Goal: Task Accomplishment & Management: Complete application form

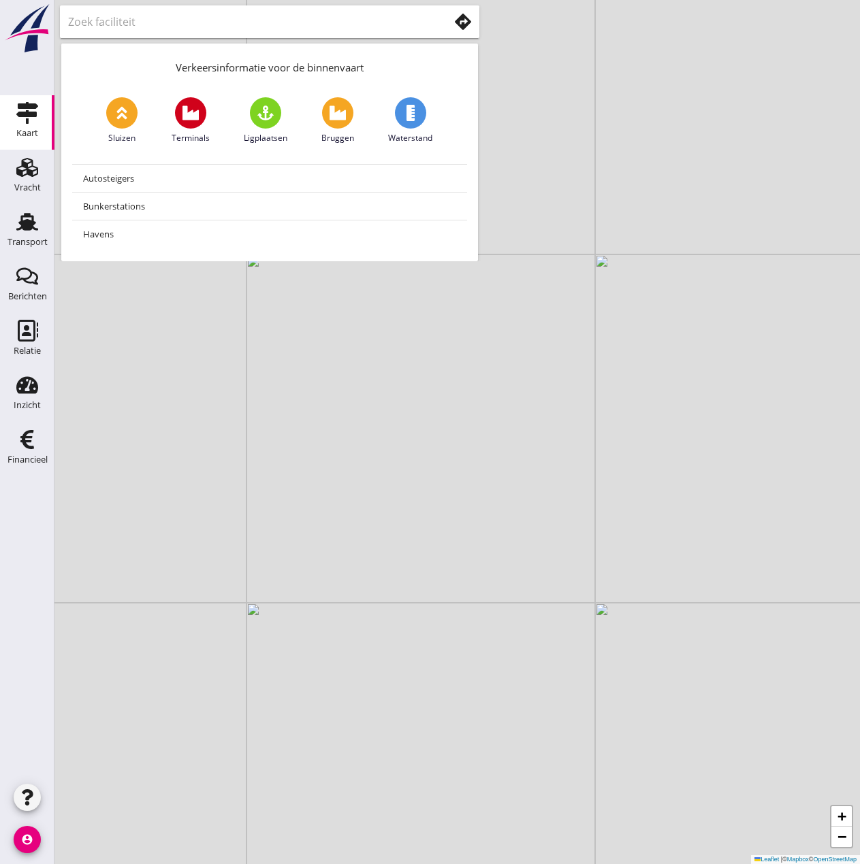
drag, startPoint x: 25, startPoint y: 225, endPoint x: 277, endPoint y: 166, distance: 259.4
click at [25, 225] on use at bounding box center [27, 222] width 22 height 18
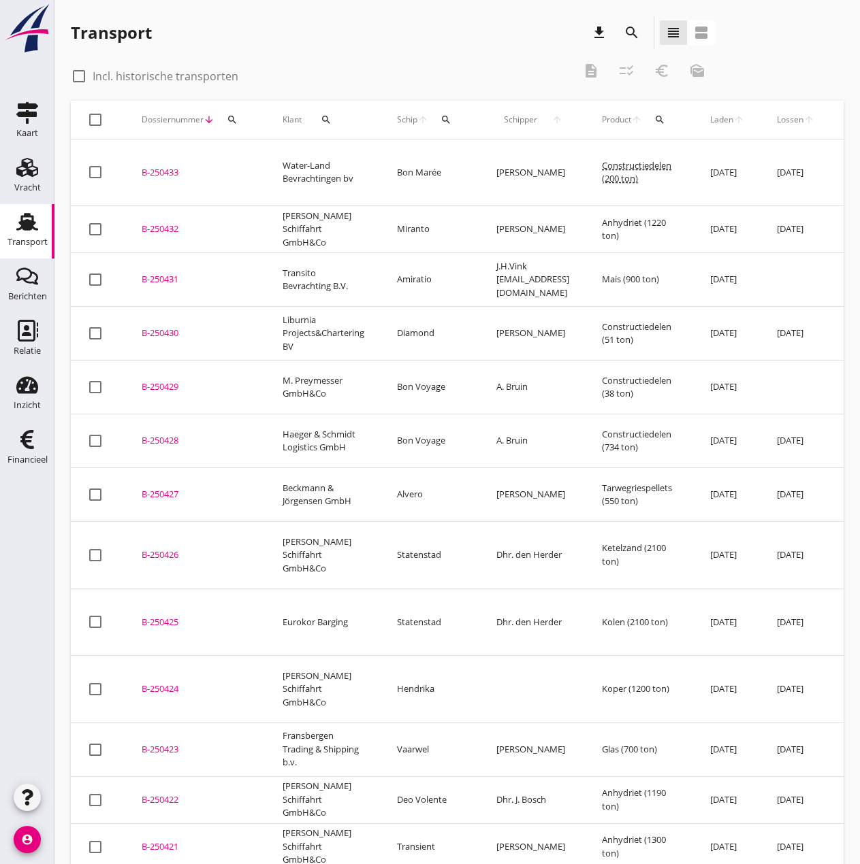
click at [449, 115] on icon "search" at bounding box center [445, 119] width 11 height 11
click at [467, 157] on input "Zoek op (scheeps)naam" at bounding box center [511, 159] width 142 height 22
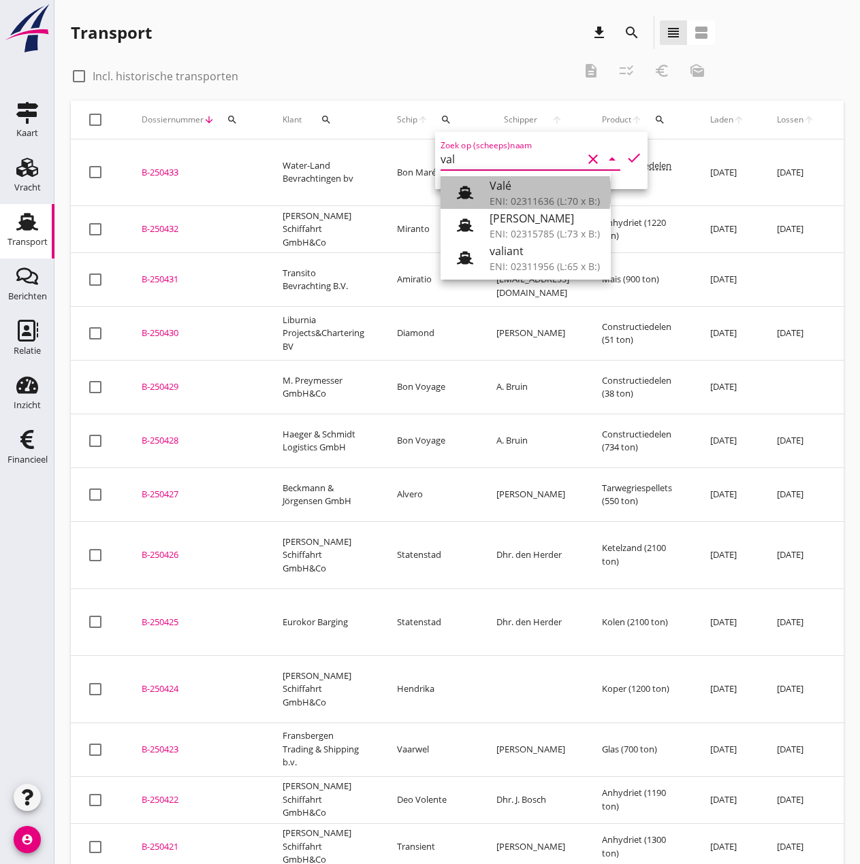
click at [559, 184] on div "Valé" at bounding box center [544, 186] width 110 height 16
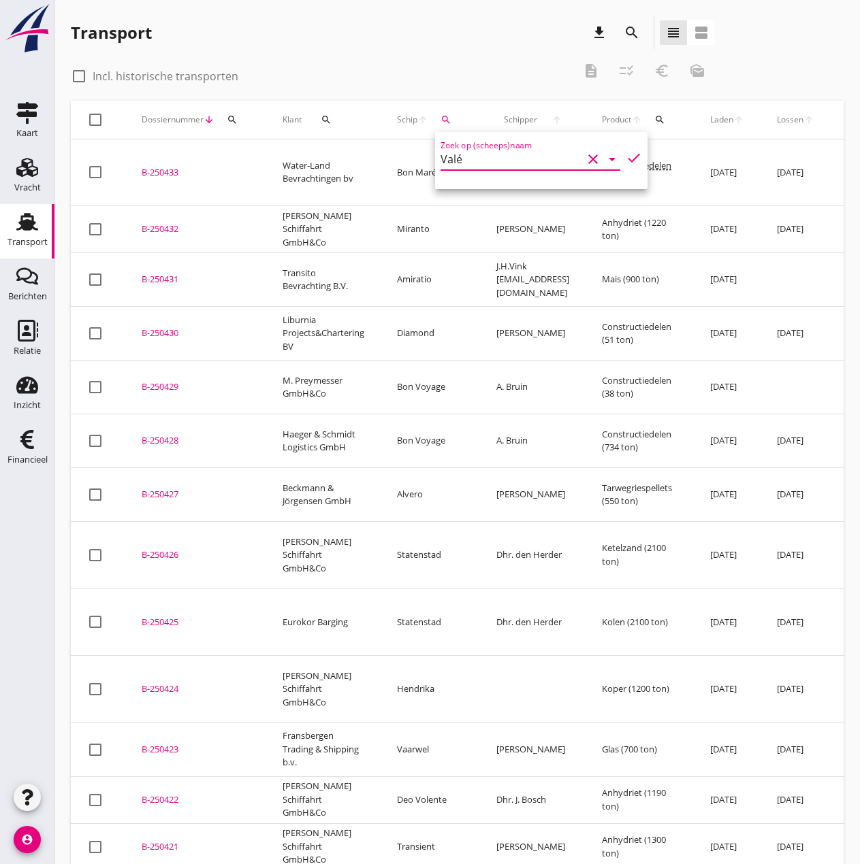
click at [625, 159] on icon "check" at bounding box center [633, 158] width 16 height 16
type input "Valé"
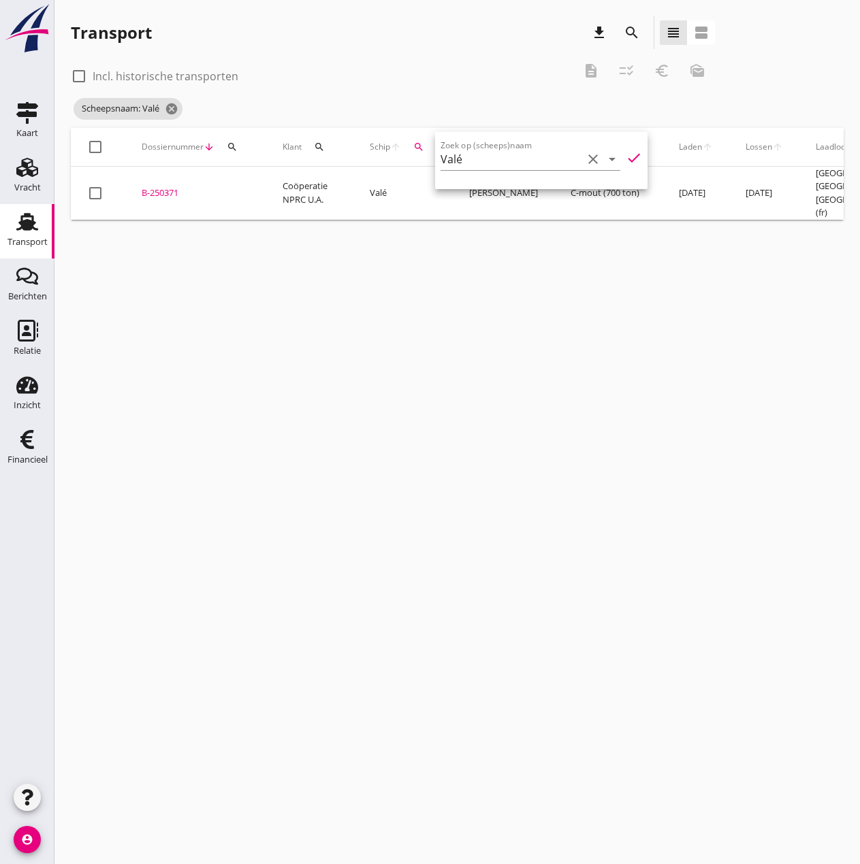
click at [82, 76] on div at bounding box center [78, 76] width 23 height 23
checkbox input "true"
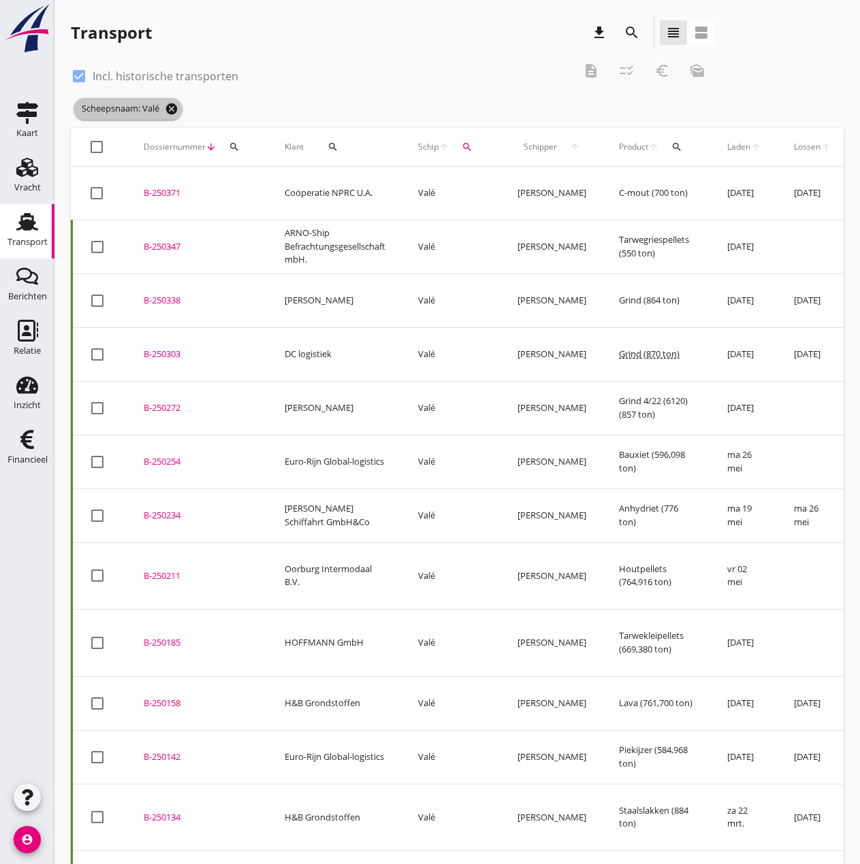
click at [169, 109] on icon "cancel" at bounding box center [172, 109] width 14 height 14
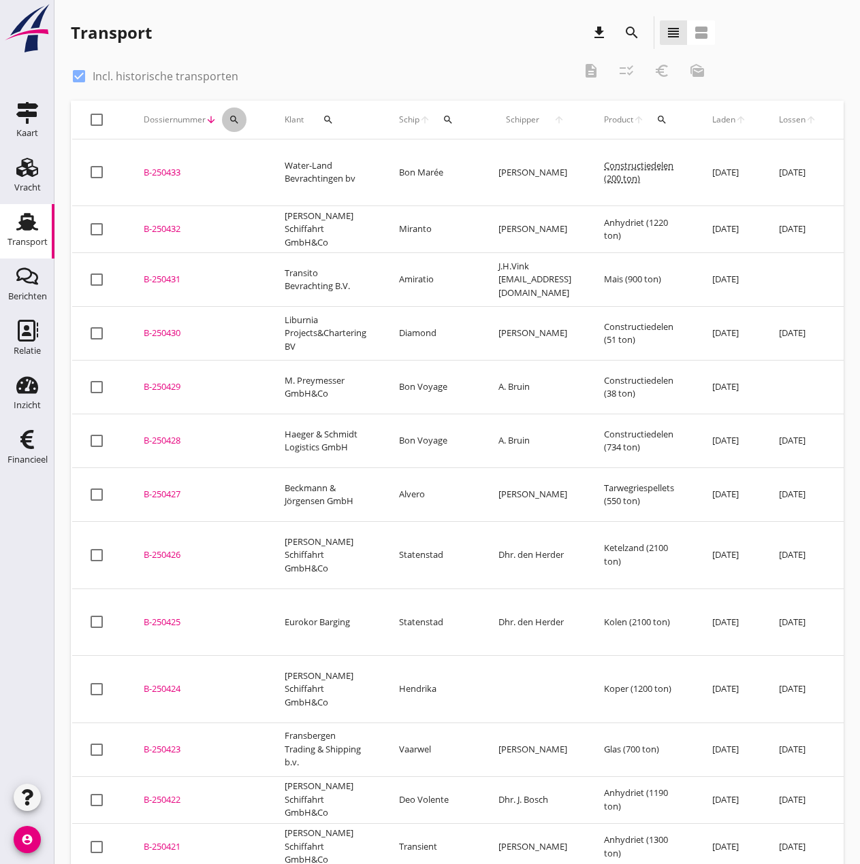
click at [239, 118] on icon "search" at bounding box center [234, 119] width 11 height 11
click at [250, 157] on input "Zoeken op dossiernummer..." at bounding box center [298, 159] width 142 height 22
type input "b"
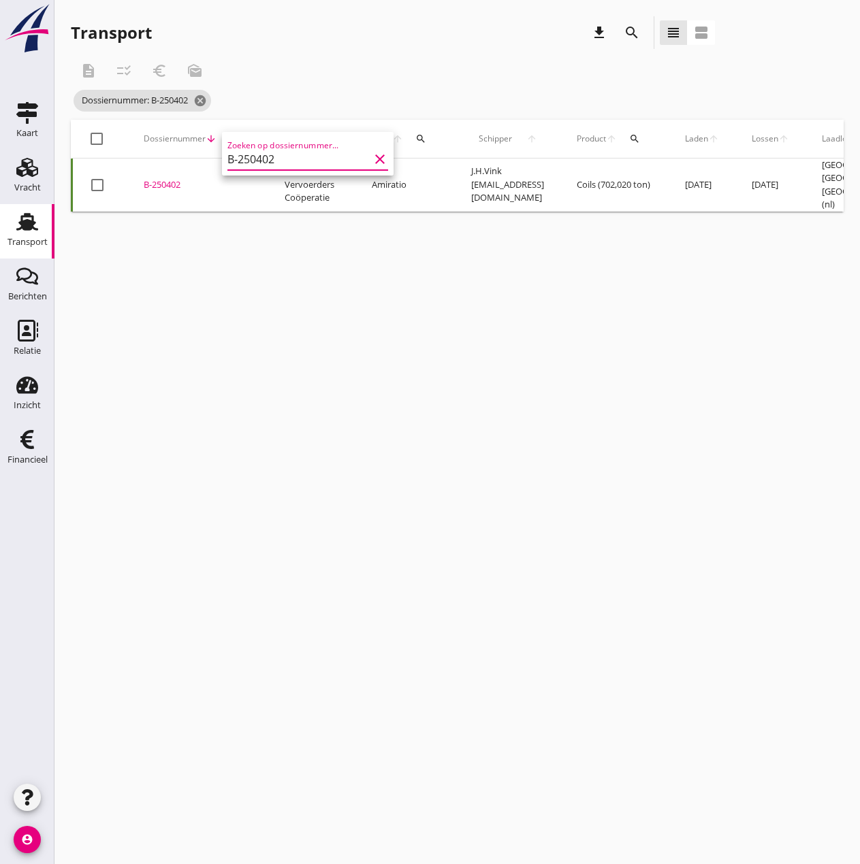
type input "B-250402"
click at [161, 178] on div "B-250402" at bounding box center [198, 185] width 108 height 14
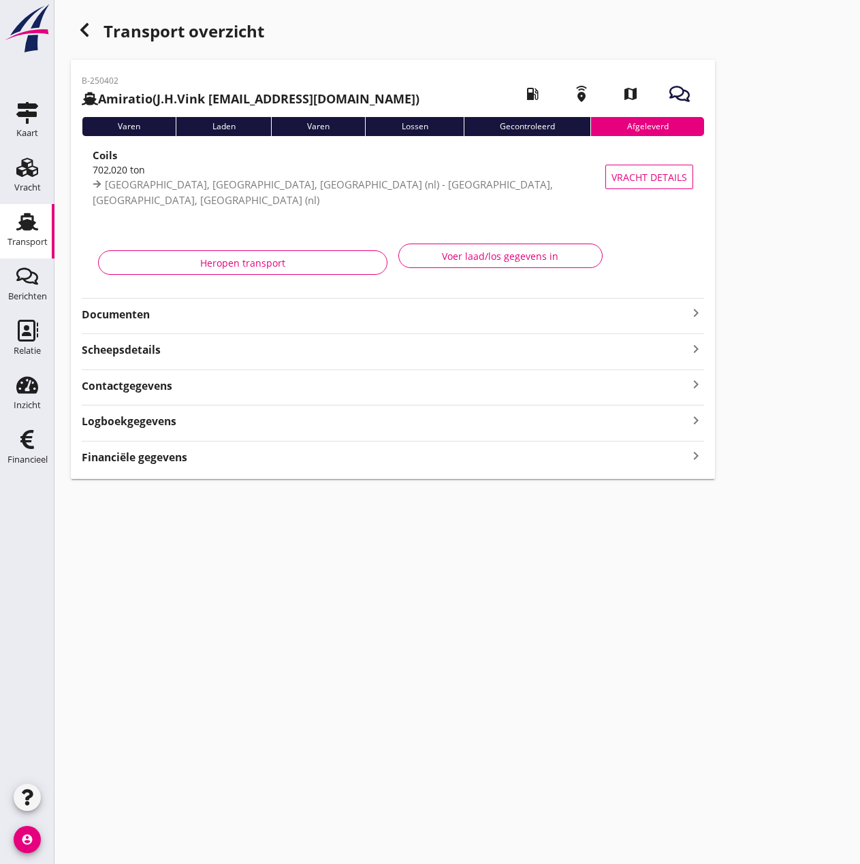
click at [137, 457] on strong "Financiële gegevens" at bounding box center [134, 458] width 105 height 16
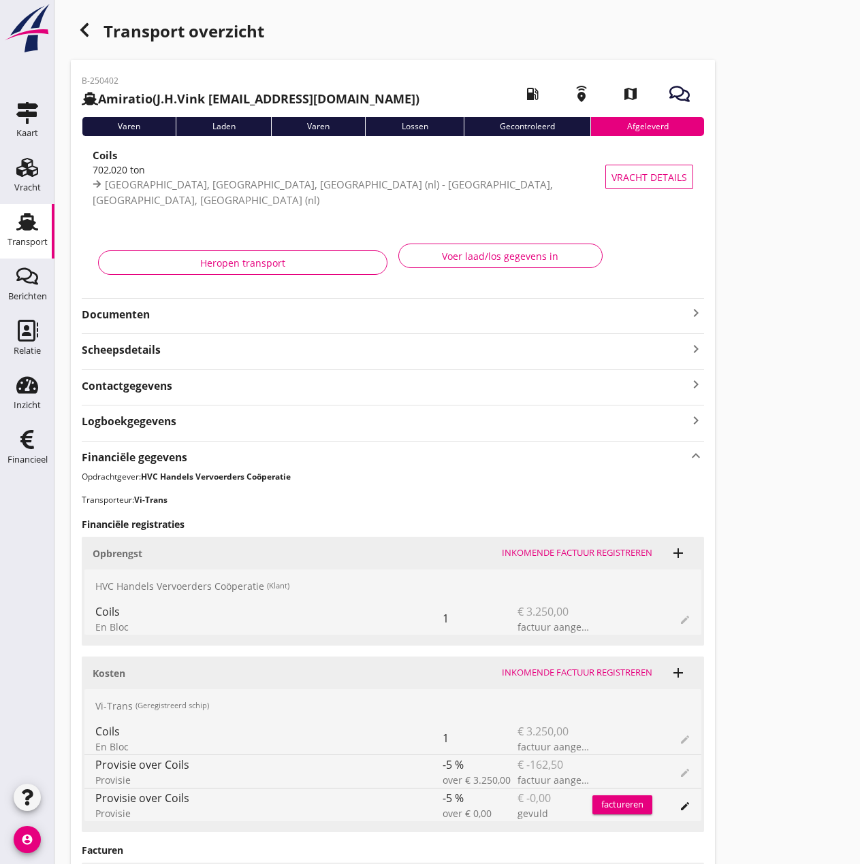
click at [39, 221] on div "Transport" at bounding box center [27, 222] width 33 height 22
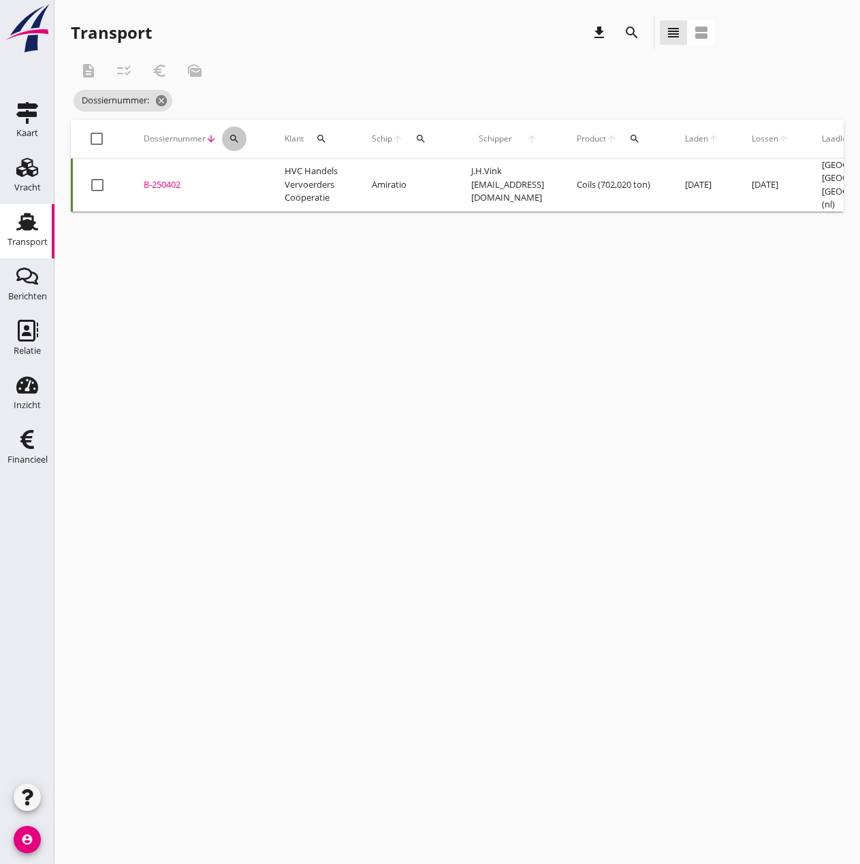
click at [231, 140] on icon "search" at bounding box center [234, 138] width 11 height 11
click at [299, 182] on input "Zoeken op dossiernummer..." at bounding box center [298, 178] width 142 height 22
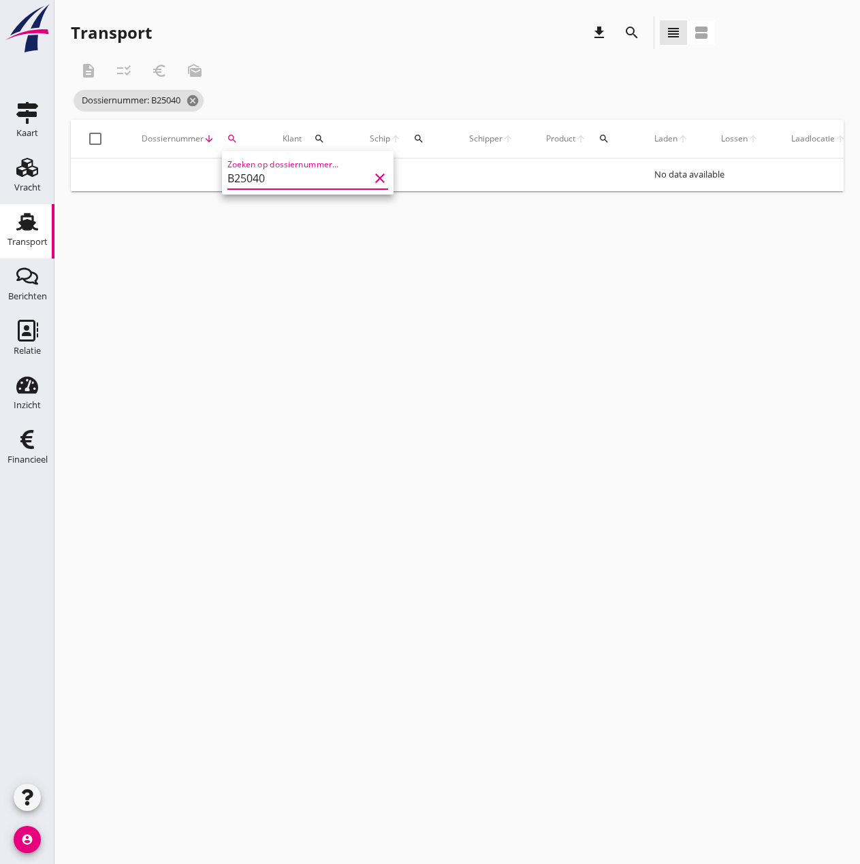
type input "B250409"
click at [227, 139] on icon "search" at bounding box center [232, 138] width 11 height 11
click at [235, 180] on input "B250409" at bounding box center [296, 178] width 142 height 22
type input "B-250409"
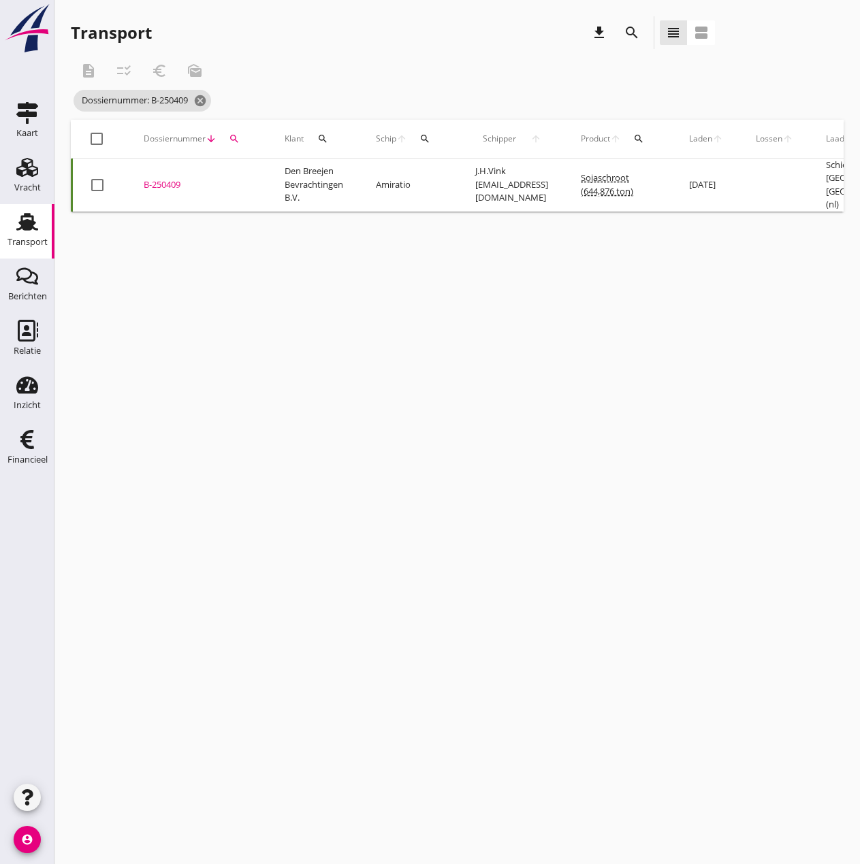
click at [154, 181] on div "B-250409" at bounding box center [198, 185] width 108 height 14
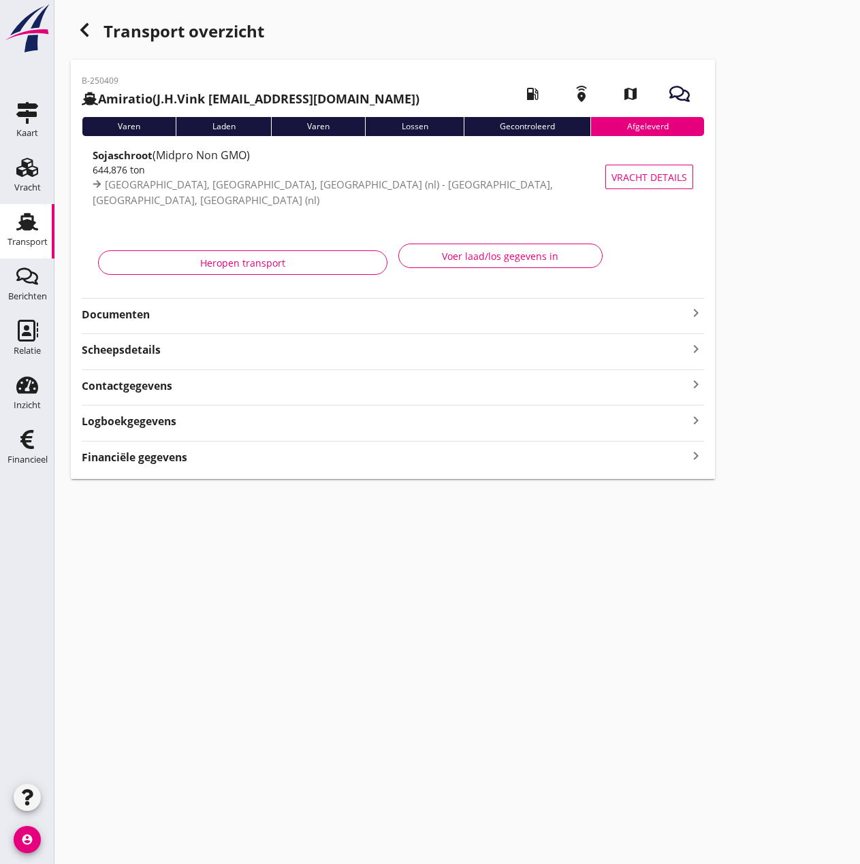
click at [143, 460] on strong "Financiële gegevens" at bounding box center [134, 458] width 105 height 16
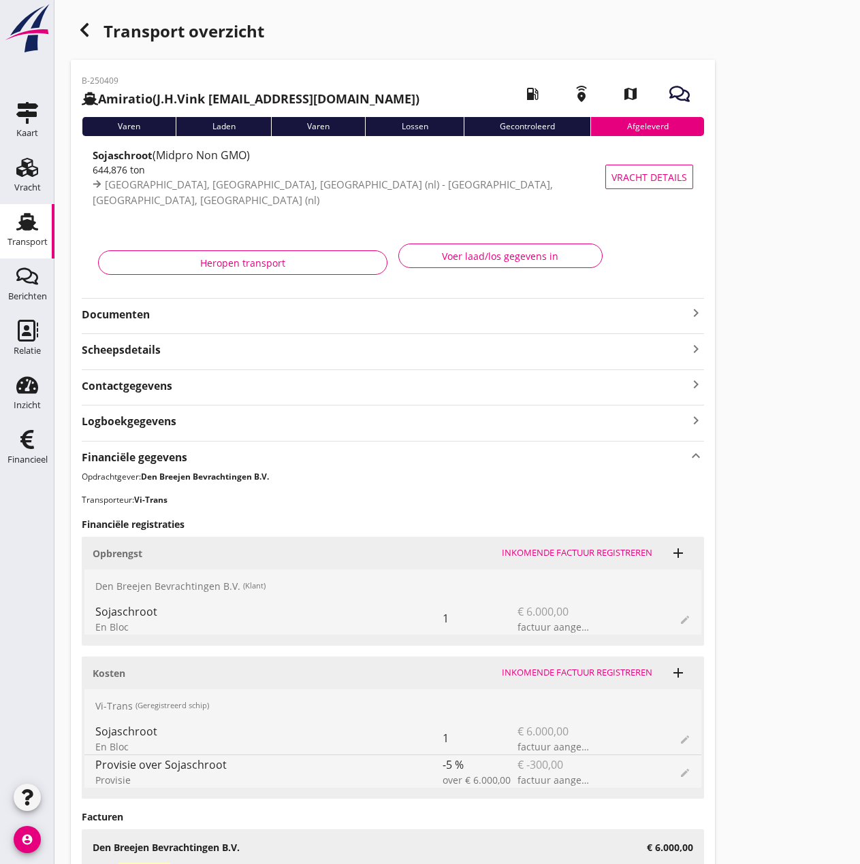
scroll to position [293, 0]
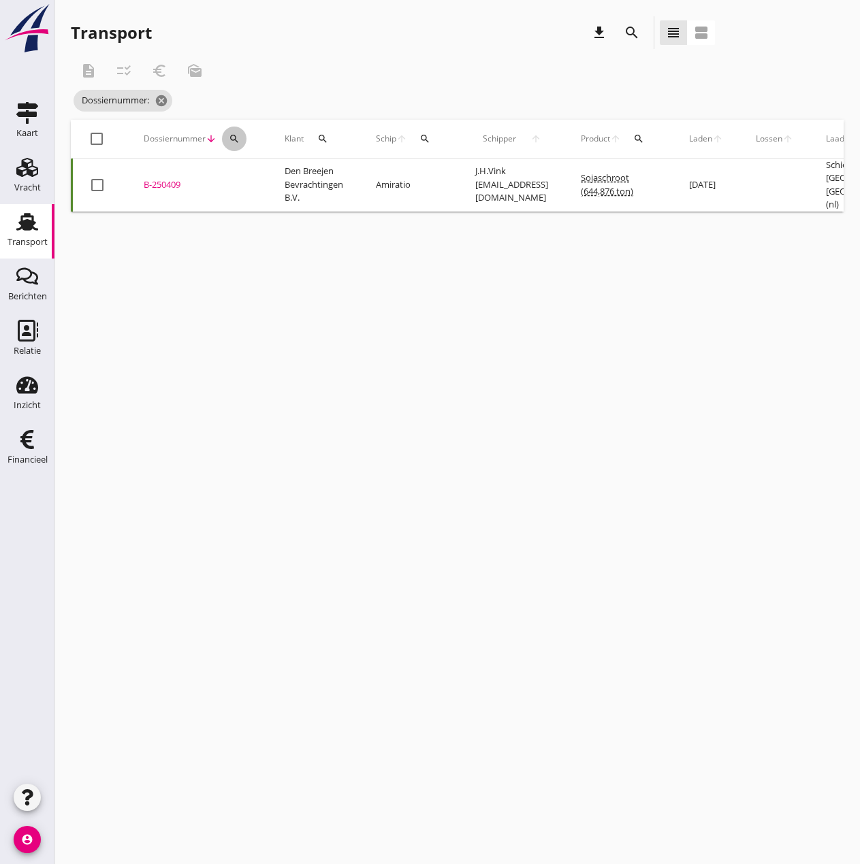
click at [234, 134] on icon "search" at bounding box center [234, 138] width 11 height 11
click at [257, 176] on input "Zoeken op dossiernummer..." at bounding box center [298, 178] width 142 height 22
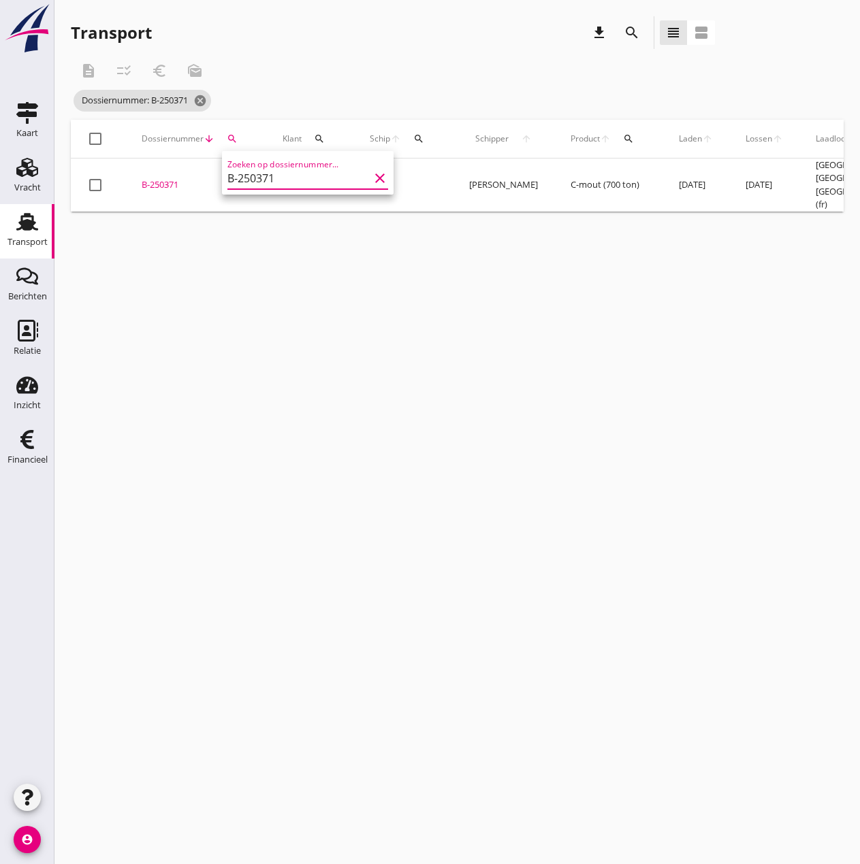
type input "B-250371"
click at [161, 180] on div "B-250371" at bounding box center [196, 185] width 108 height 14
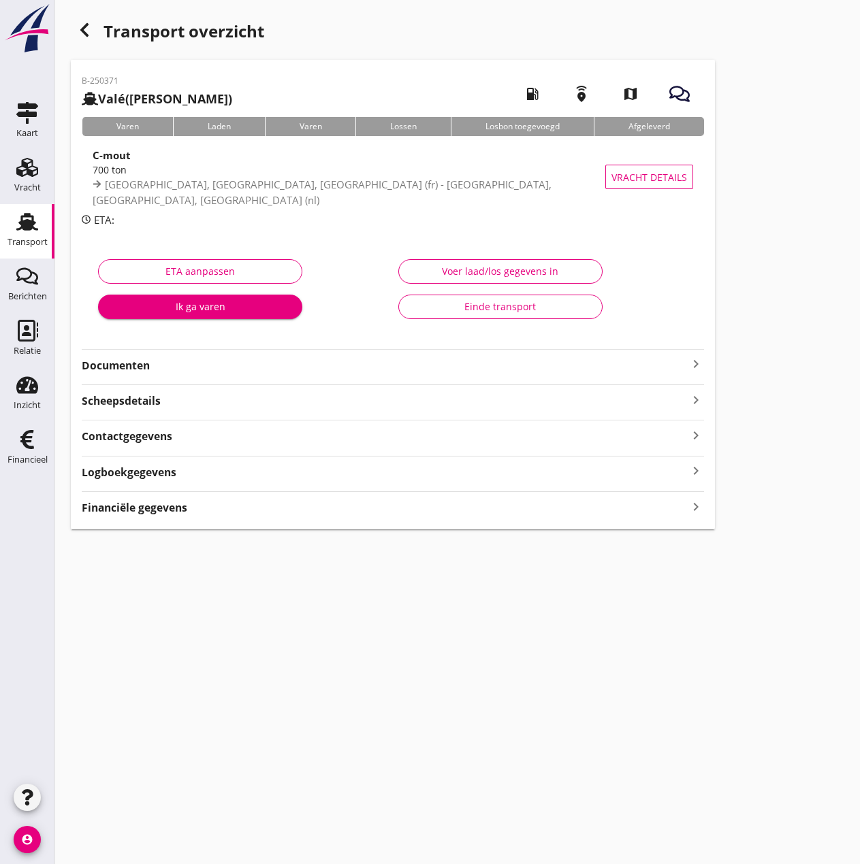
click at [152, 513] on strong "Financiële gegevens" at bounding box center [134, 508] width 105 height 16
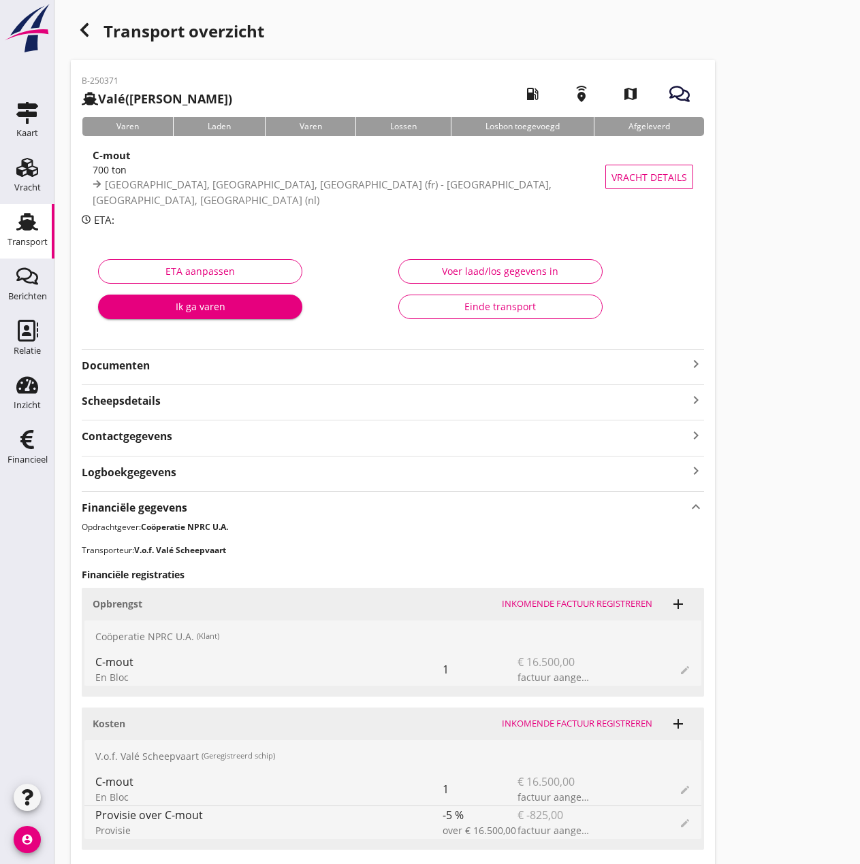
scroll to position [340, 0]
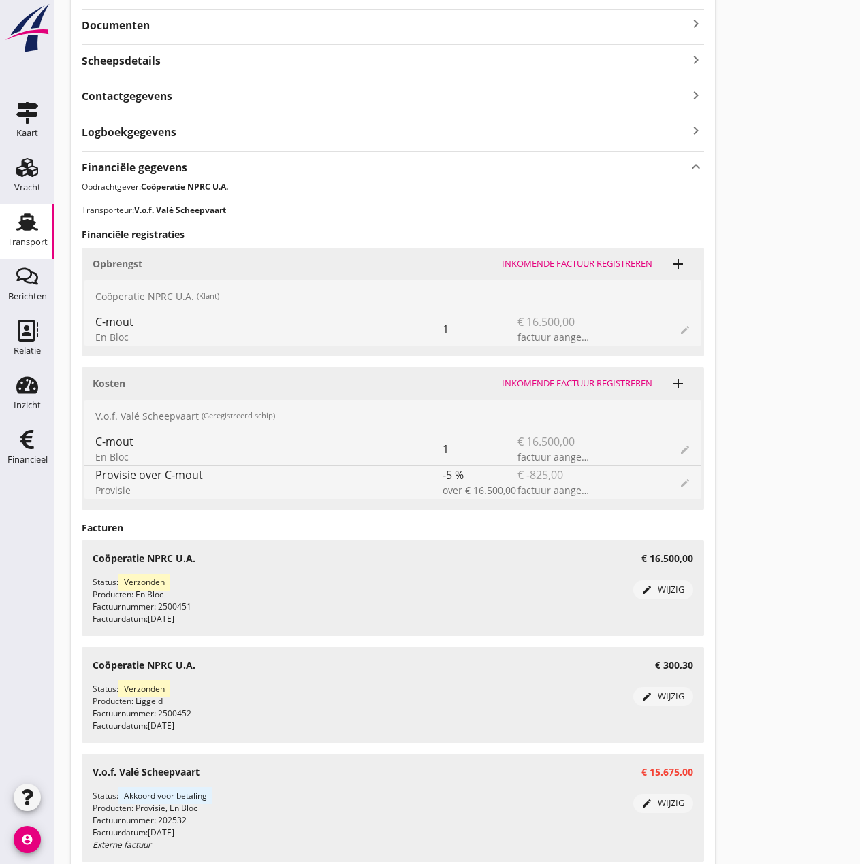
click at [567, 383] on div "Inkomende factuur registreren" at bounding box center [577, 384] width 150 height 14
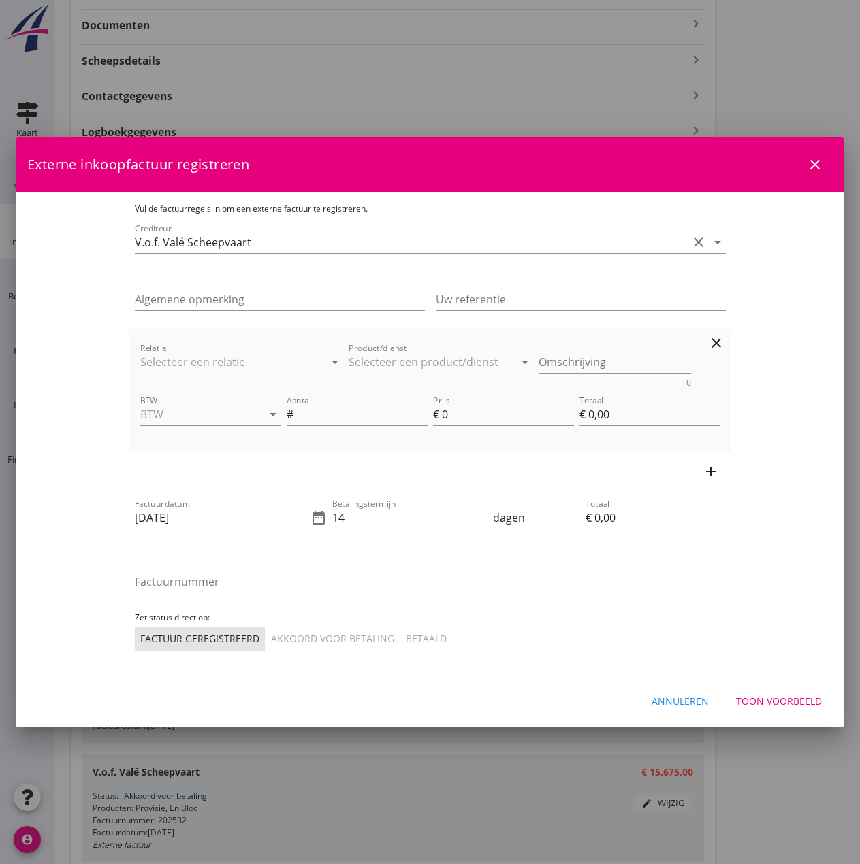
click at [204, 360] on input "Relatie" at bounding box center [222, 362] width 165 height 22
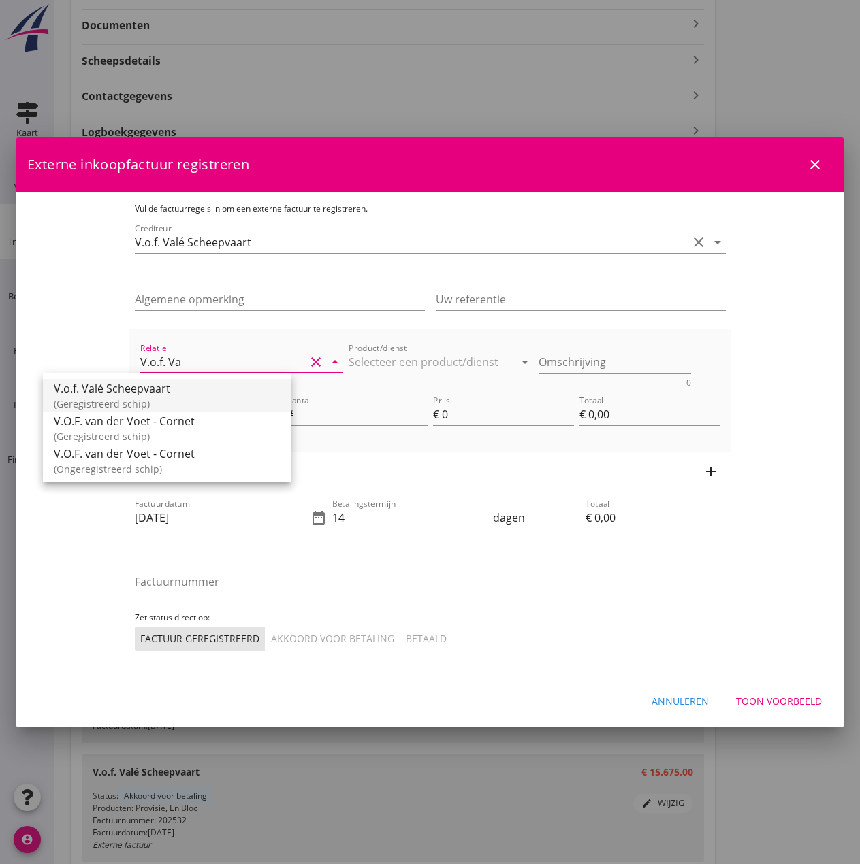
click at [159, 391] on div "V.o.f. Valé Scheepvaart" at bounding box center [167, 388] width 227 height 16
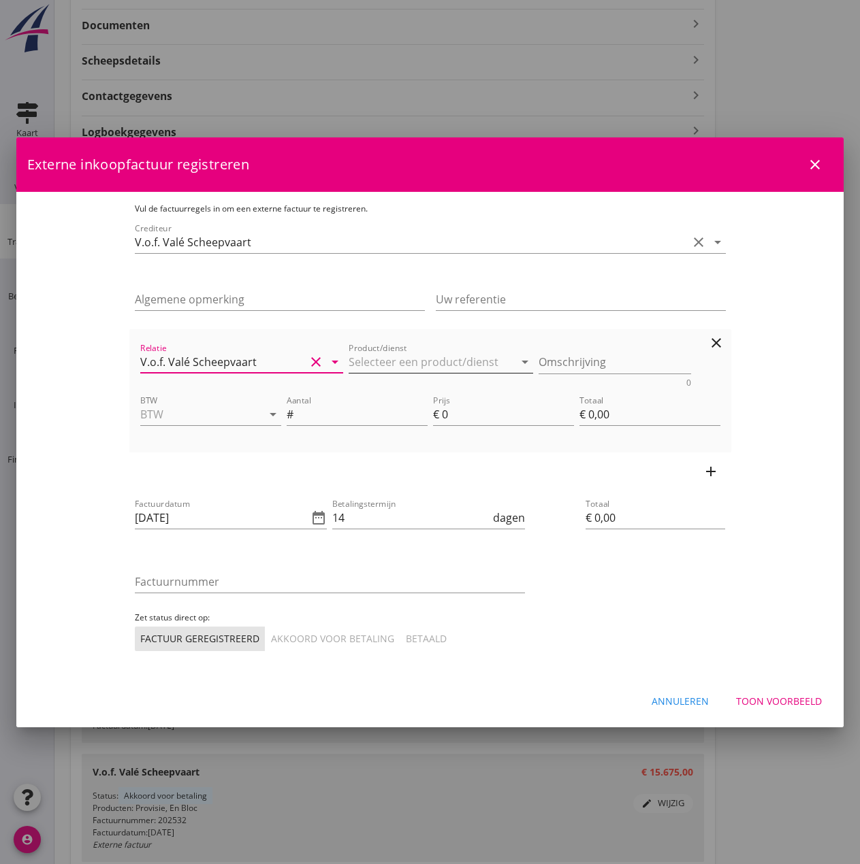
type input "V.o.f. Valé Scheepvaart"
click at [514, 365] on div "arrow_drop_down" at bounding box center [523, 362] width 19 height 16
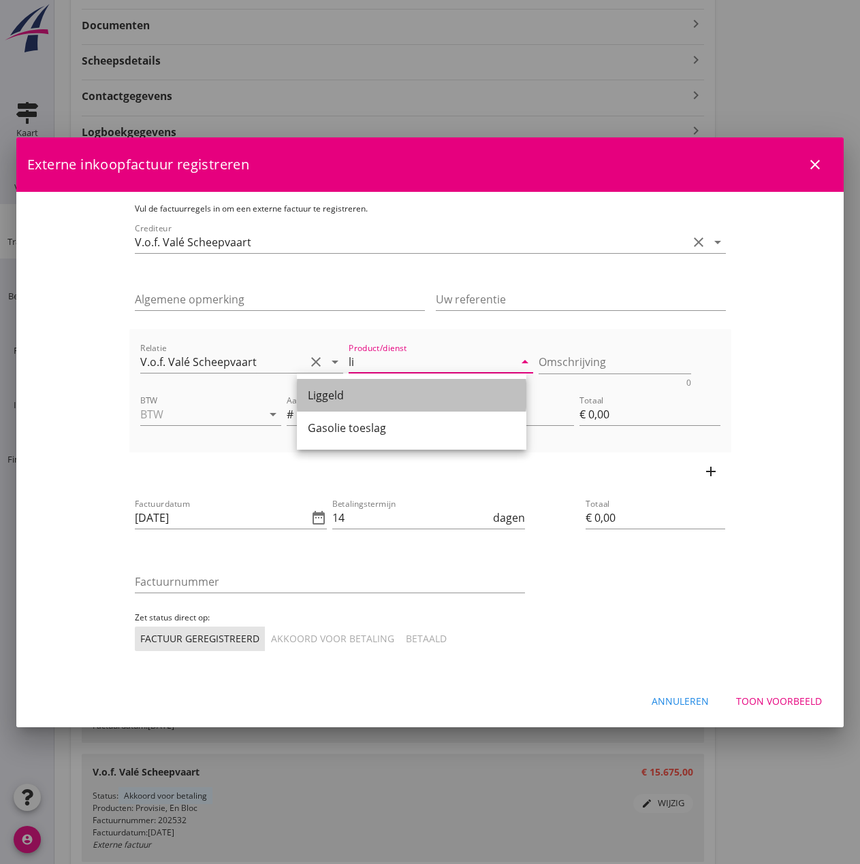
click at [359, 391] on div "Liggeld" at bounding box center [412, 395] width 208 height 16
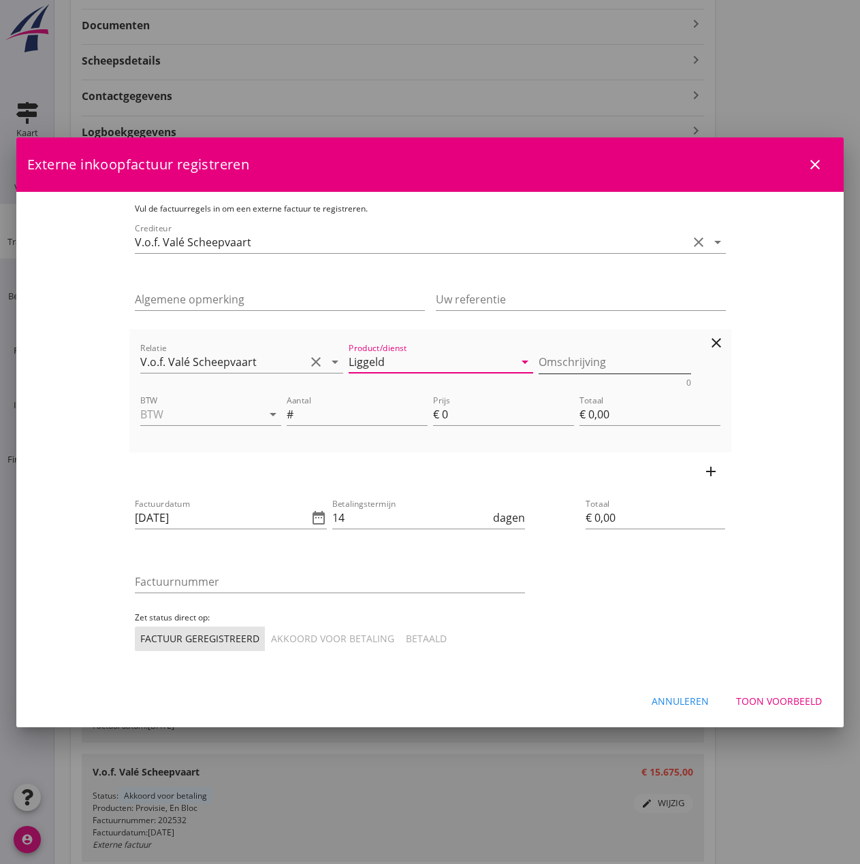
type input "Liggeld"
click at [597, 360] on textarea "Omschrijving" at bounding box center [614, 362] width 152 height 22
type textarea "Liggeld ontstaan met lossen"
click at [265, 414] on icon "arrow_drop_down" at bounding box center [273, 414] width 16 height 16
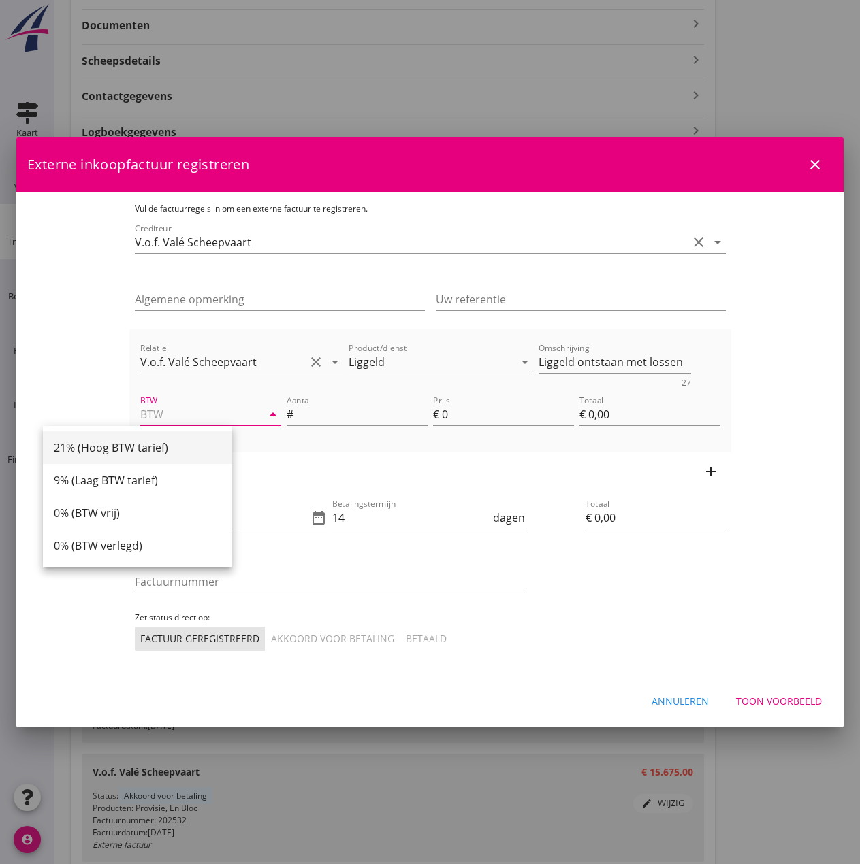
click at [132, 446] on div "21% (Hoog BTW tarief)" at bounding box center [137, 448] width 167 height 16
type input "21% (Hoog BTW tarief)"
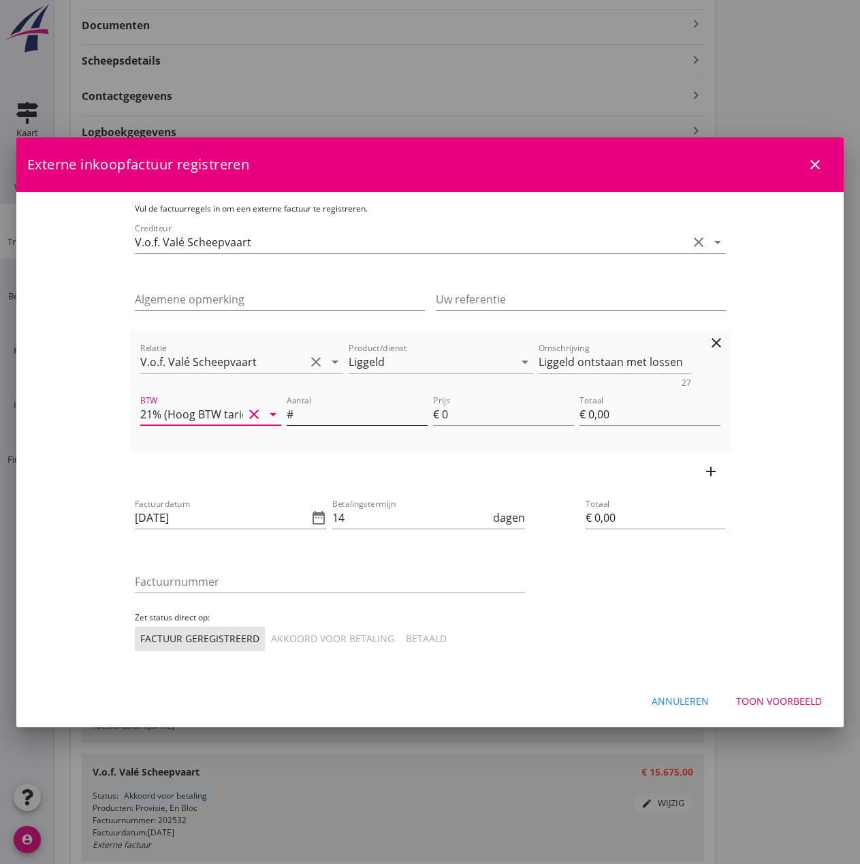
click at [296, 414] on input "Aantal" at bounding box center [361, 415] width 131 height 22
type input "13"
type input "2"
type input "€ 26,00"
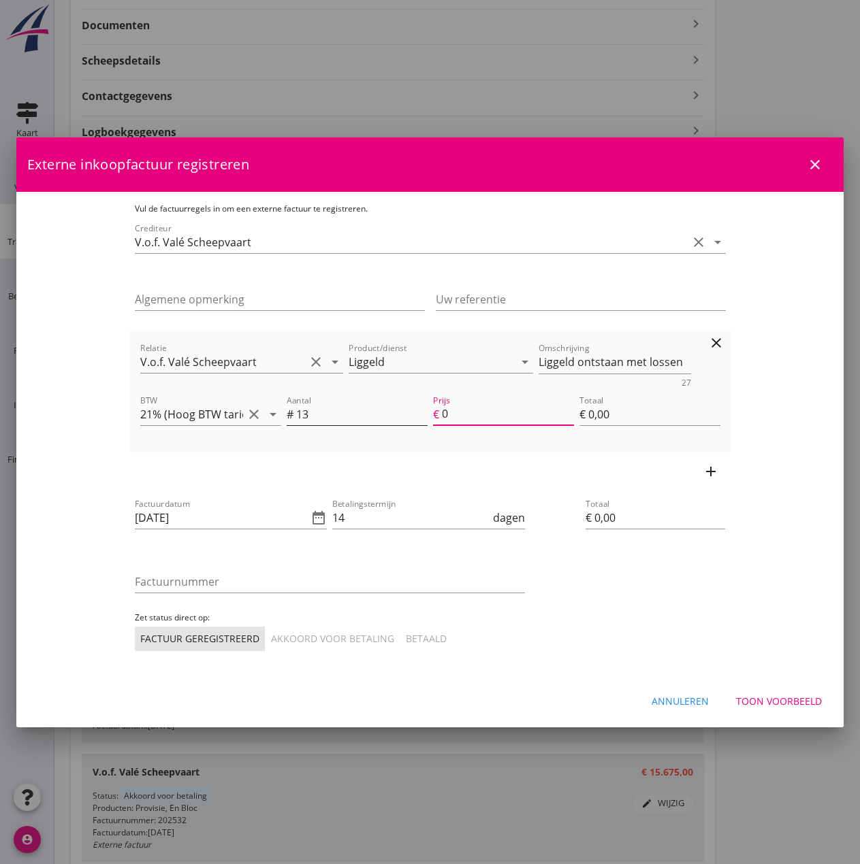
type input "€ 26,00"
type input "23"
type input "€ 299,00"
type input "€ 0,00"
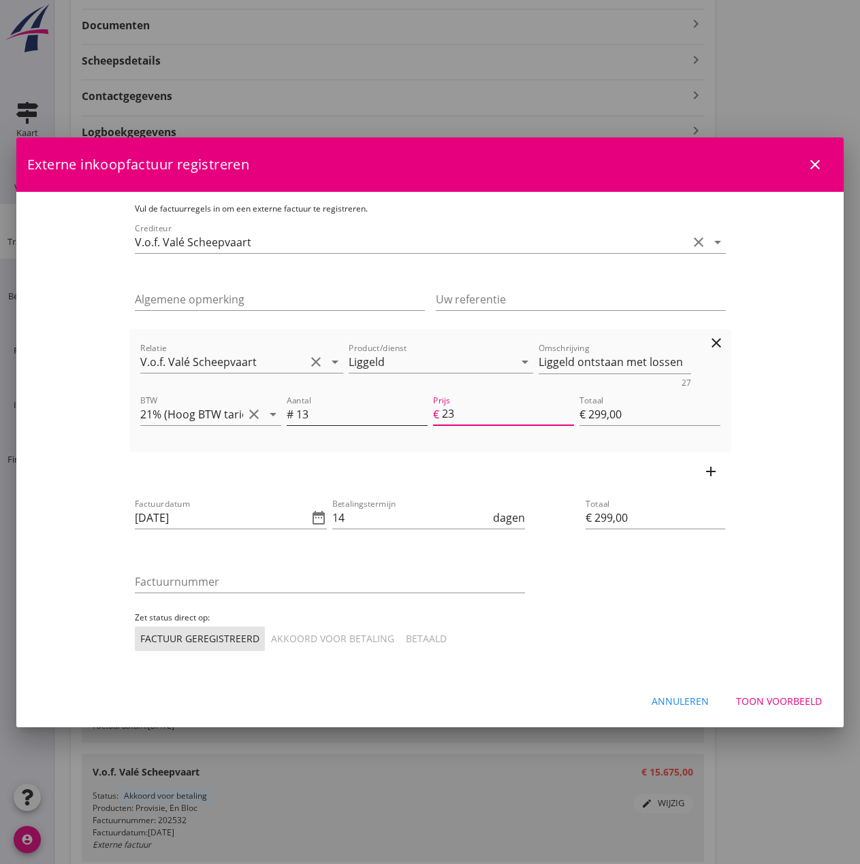
type input "€ 0,00"
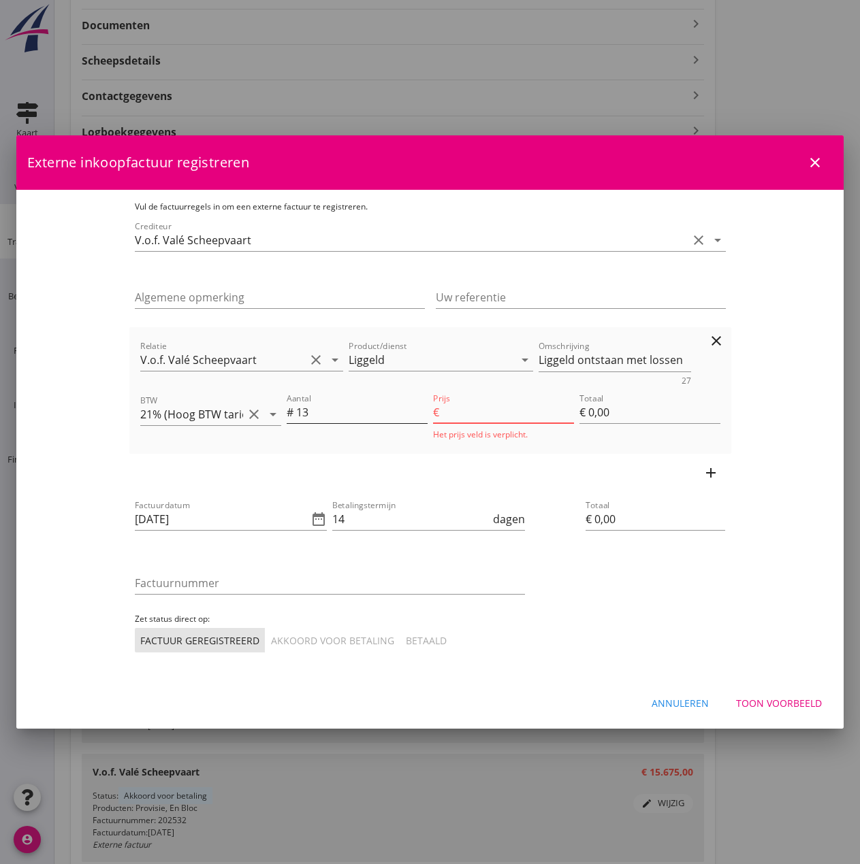
type input "23.1"
type input "€ 300,30"
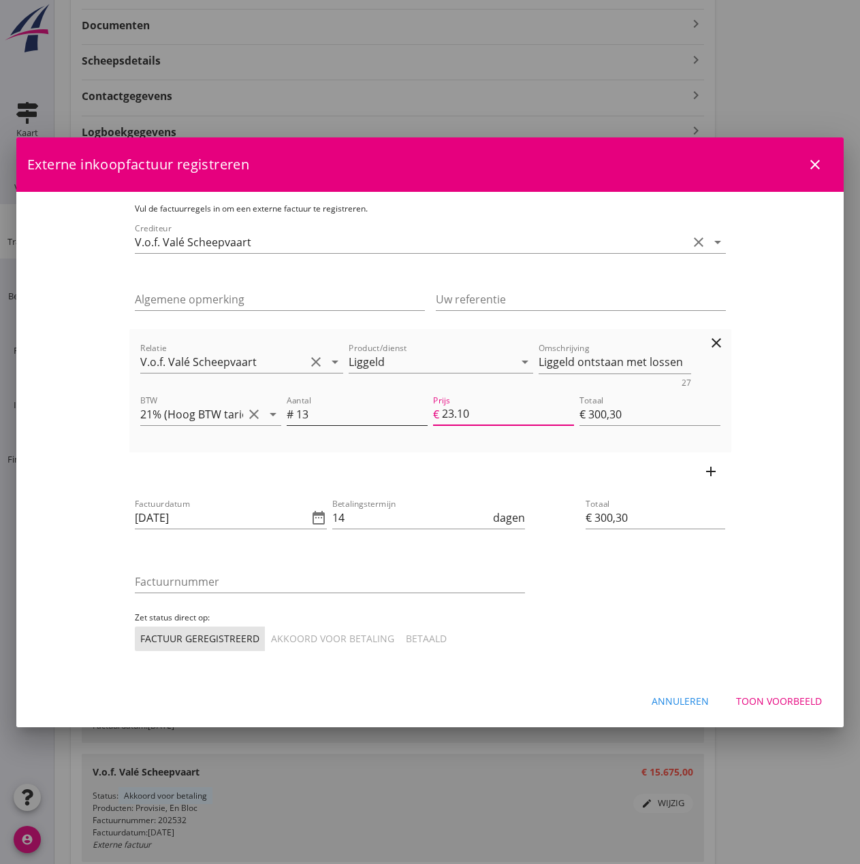
type input "23.1"
type input "€ 0,00"
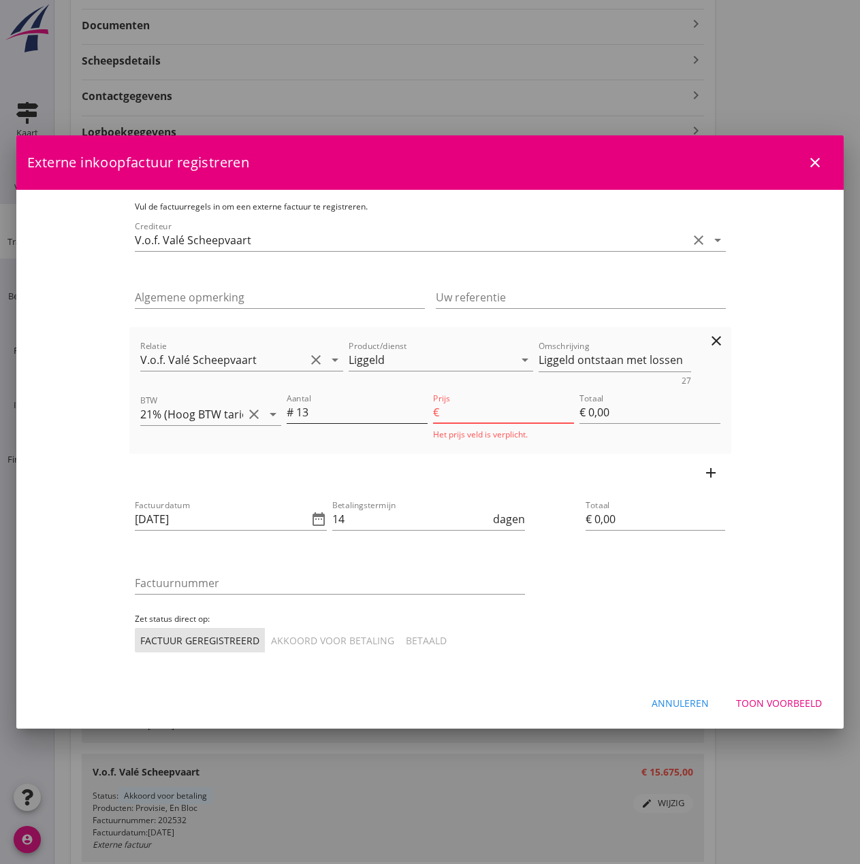
type input "23"
type input "€ 299,00"
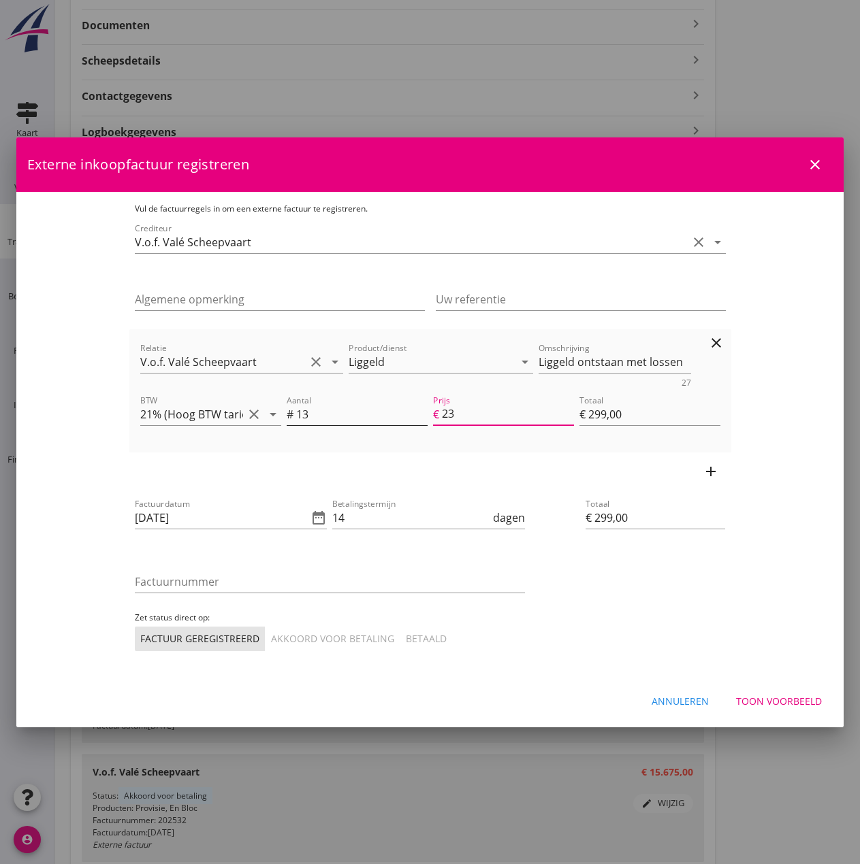
type input "23.1"
type input "€ 300,30"
type input "23.13"
type input "€ 300,69"
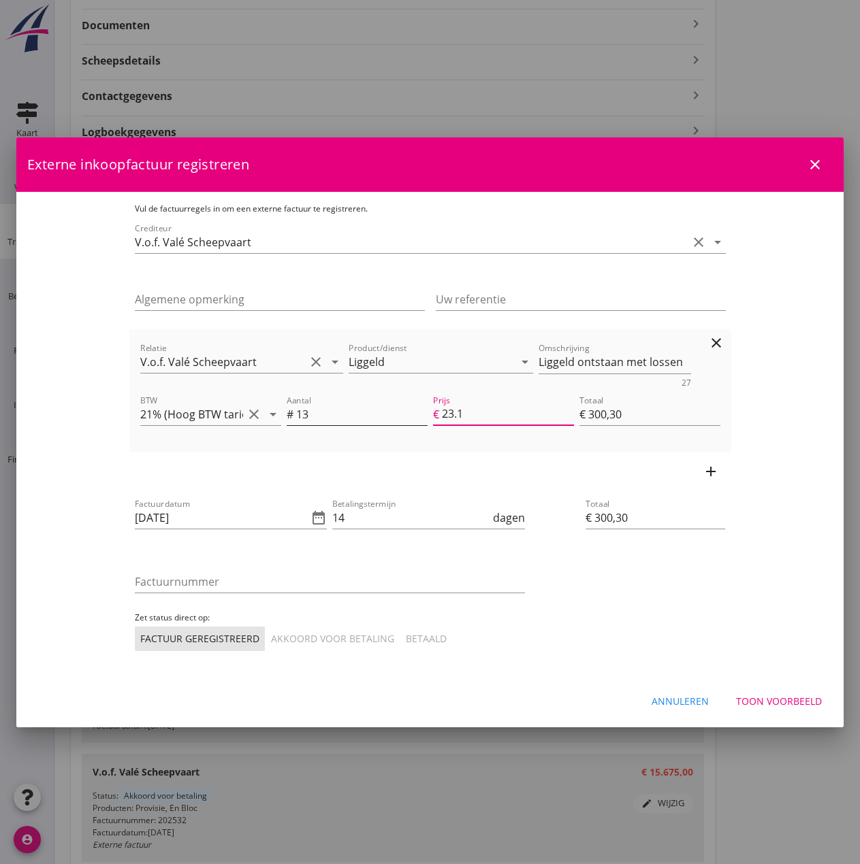
type input "€ 300,69"
type input "23.1"
type input "€ 300,30"
type input "23.10"
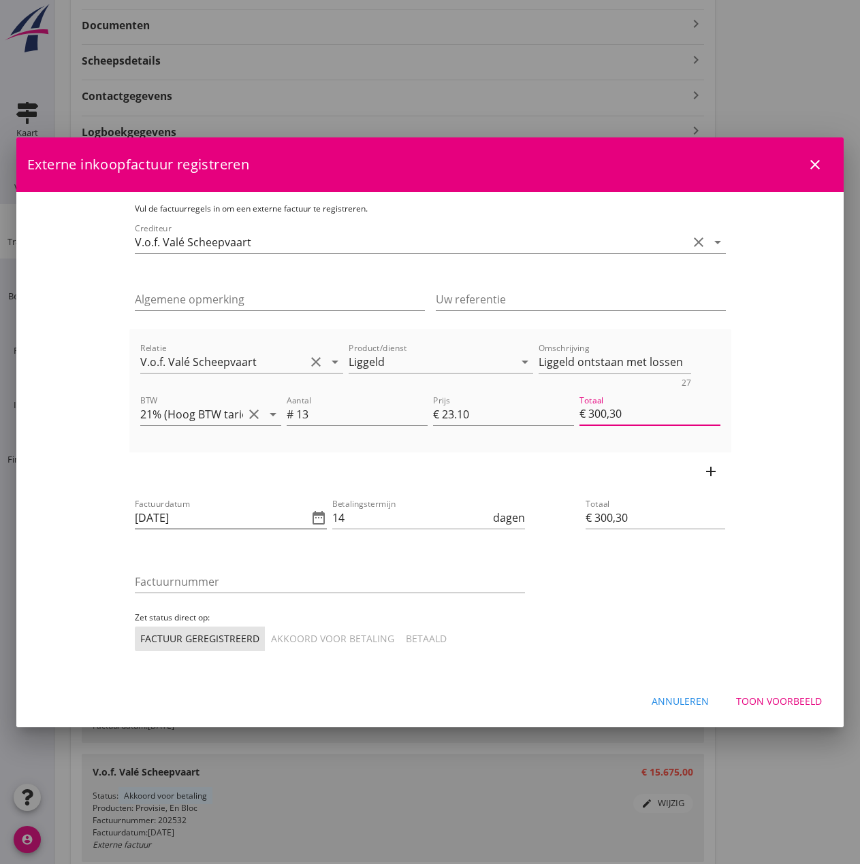
click at [310, 521] on icon "date_range" at bounding box center [318, 518] width 16 height 16
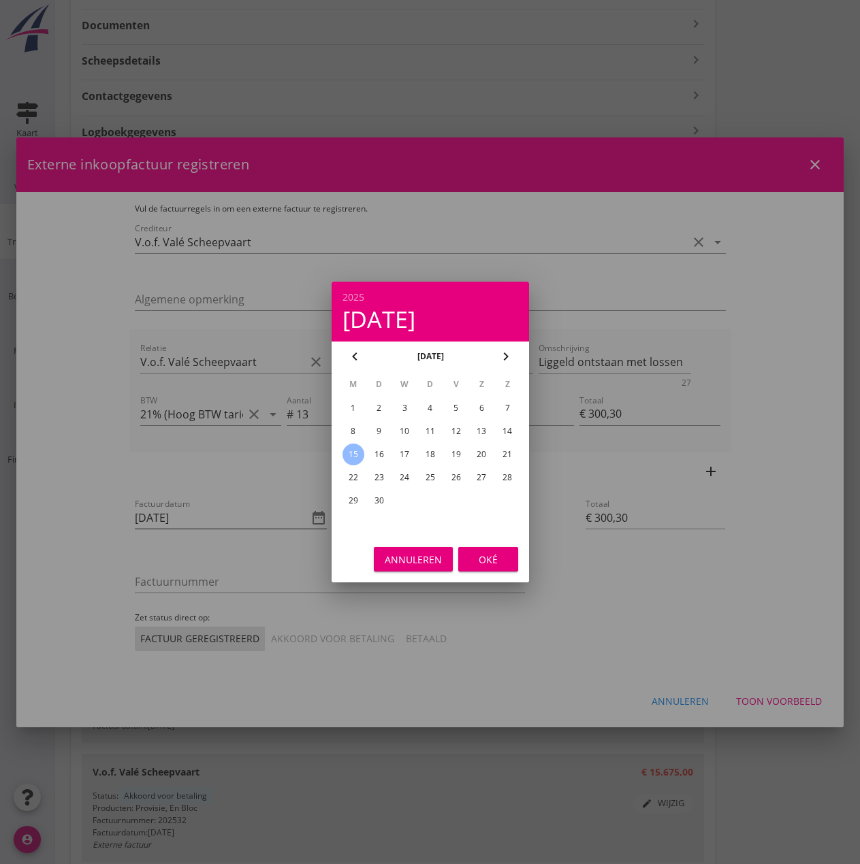
scroll to position [0, 0]
click at [352, 357] on icon "chevron_left" at bounding box center [354, 356] width 16 height 16
click at [401, 498] on div "27" at bounding box center [404, 501] width 22 height 22
type input "[DATE]"
click at [482, 562] on div "Oké" at bounding box center [488, 560] width 38 height 14
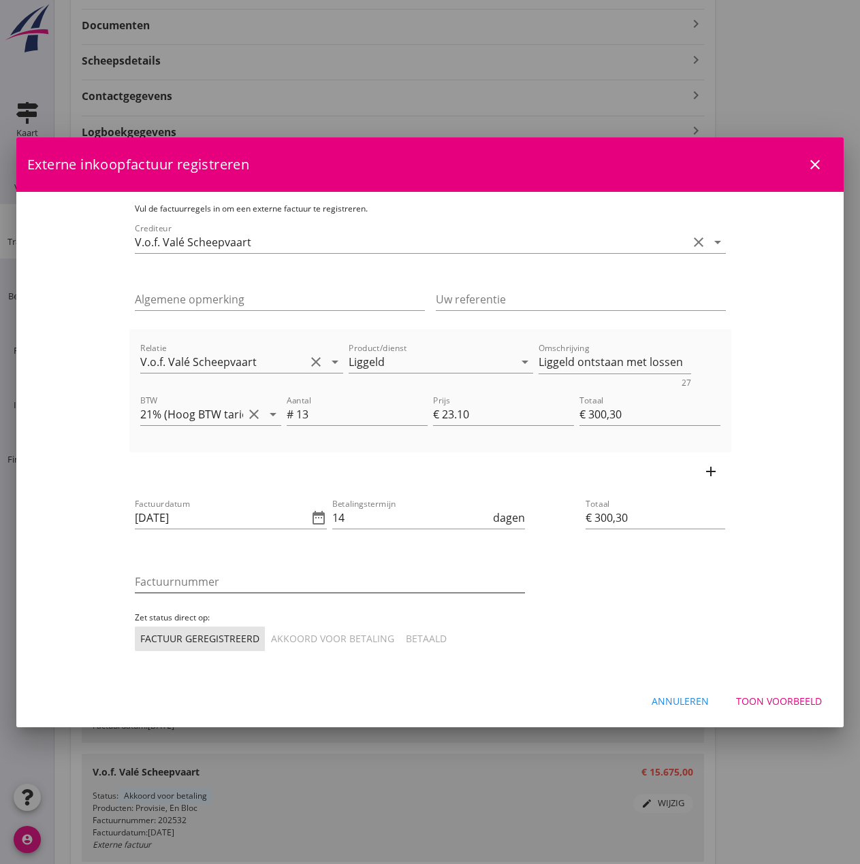
click at [218, 592] on div "Factuurnummer" at bounding box center [330, 582] width 390 height 22
type input "202533"
click at [271, 643] on div "Akkoord voor betaling" at bounding box center [332, 639] width 123 height 14
click at [763, 696] on div "Toon voorbeeld" at bounding box center [779, 701] width 86 height 14
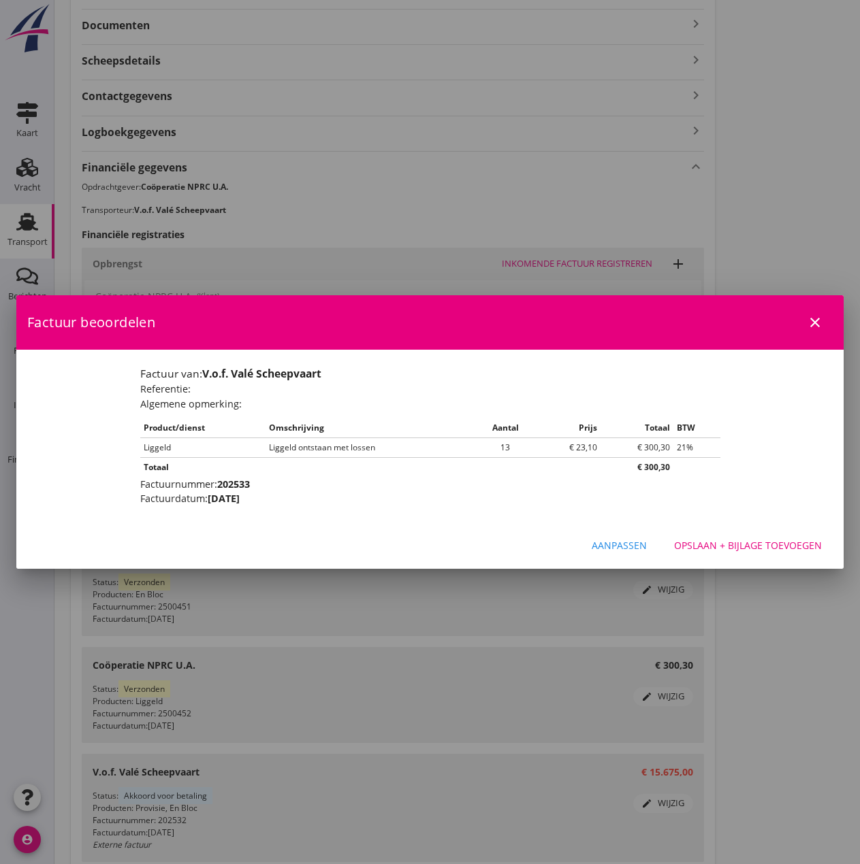
click at [711, 544] on div "Opslaan + bijlage toevoegen" at bounding box center [748, 545] width 148 height 14
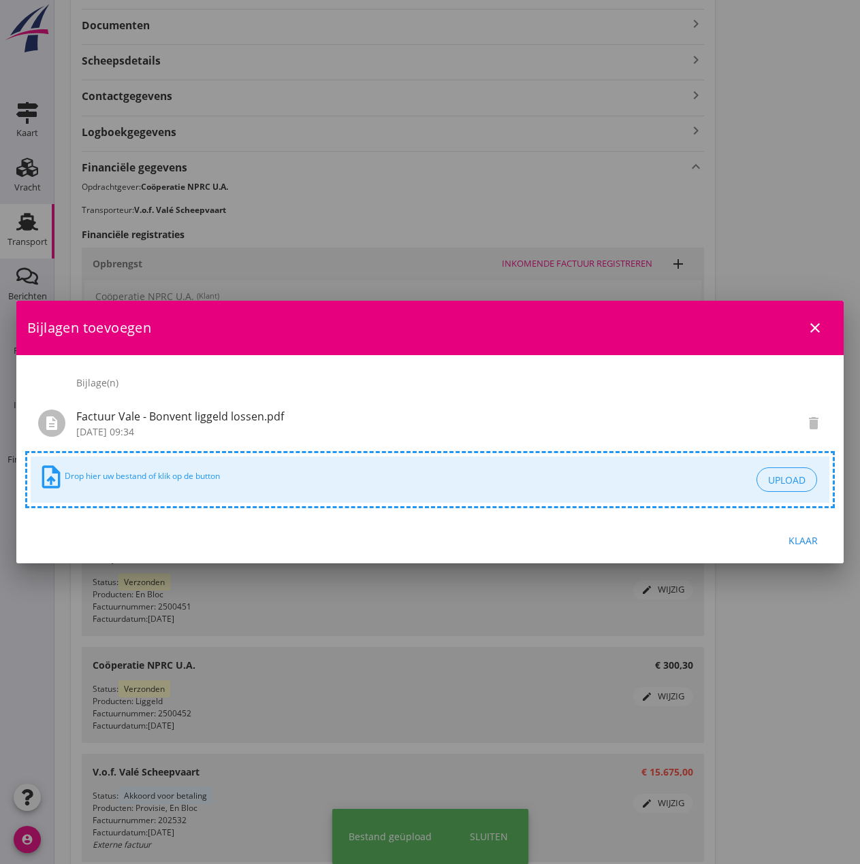
click at [807, 536] on div "Klaar" at bounding box center [802, 541] width 38 height 14
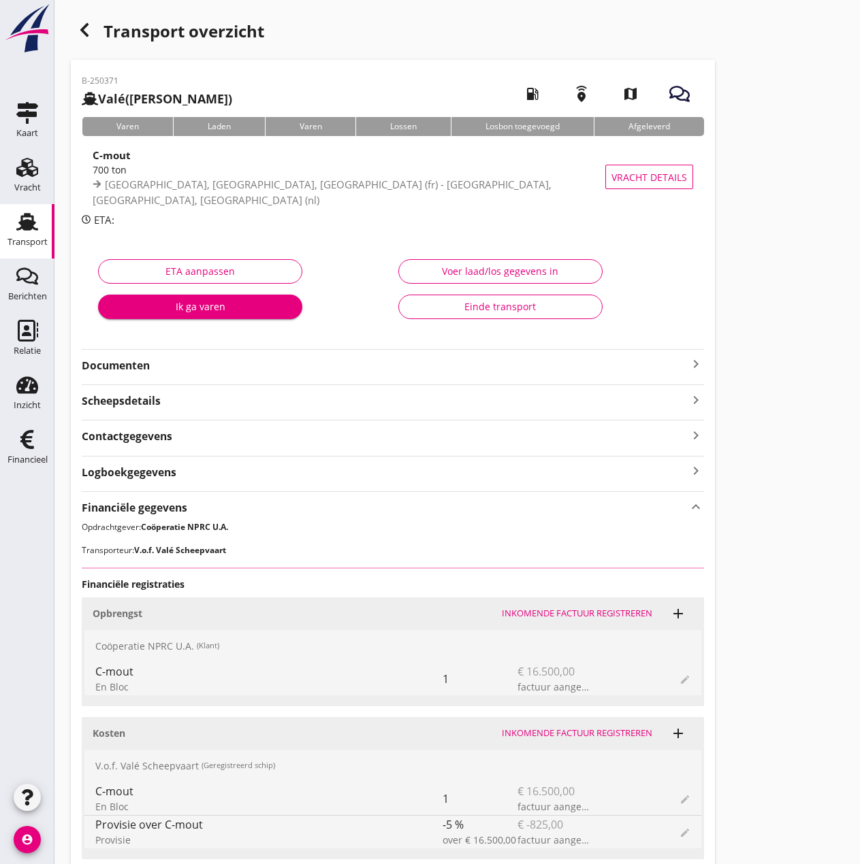
click at [523, 314] on button "Einde transport" at bounding box center [500, 307] width 204 height 25
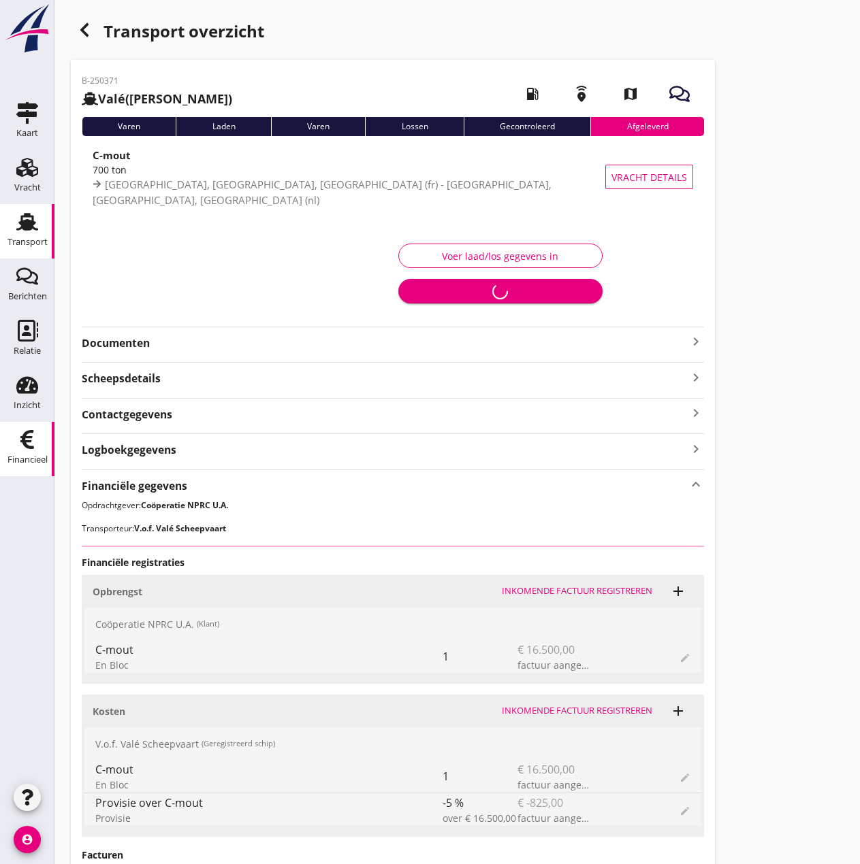
click at [35, 448] on icon "Financieel" at bounding box center [27, 440] width 22 height 22
